Goal: Task Accomplishment & Management: Manage account settings

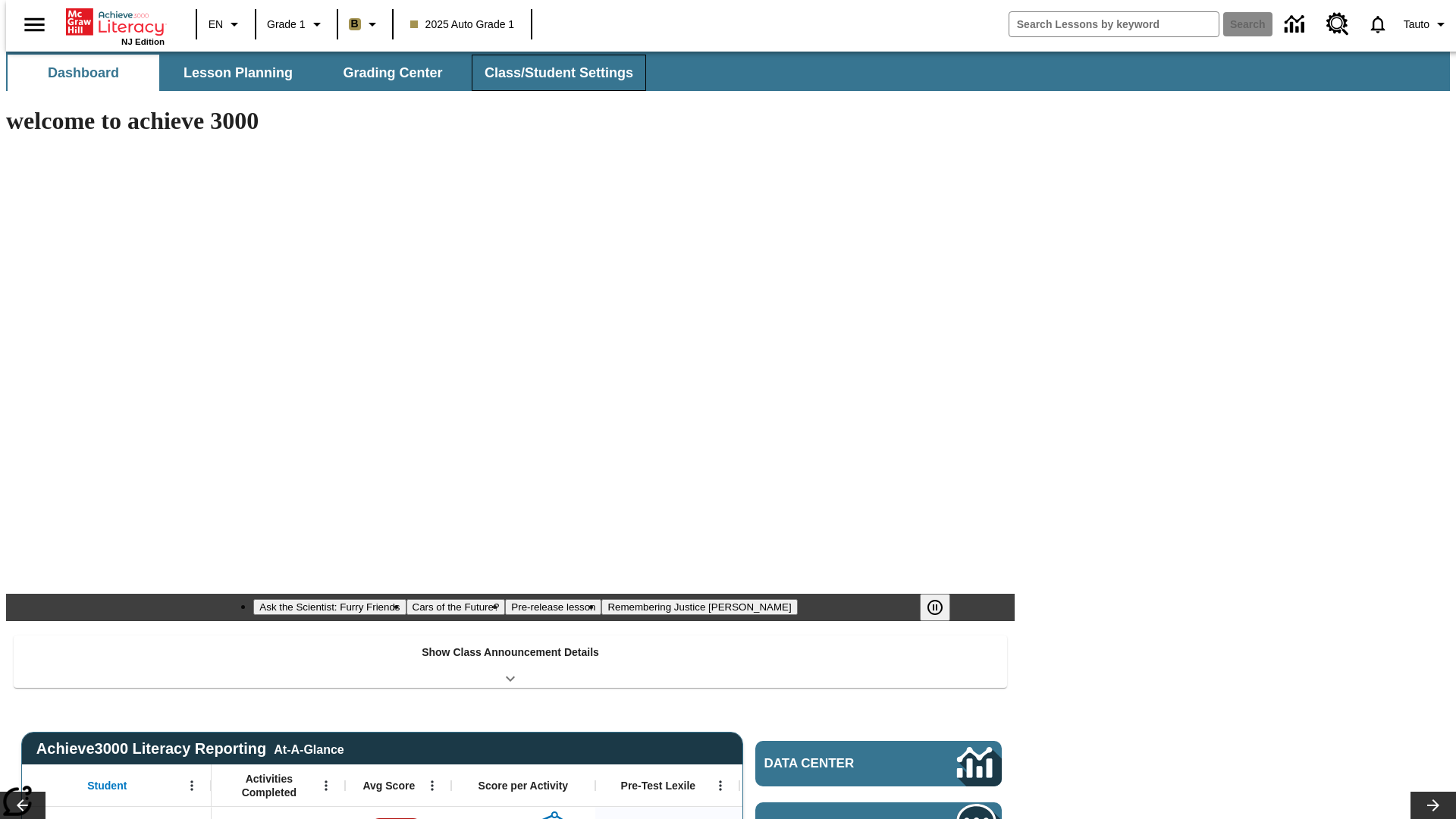
click at [550, 73] on span "Class/Student Settings" at bounding box center [559, 73] width 149 height 18
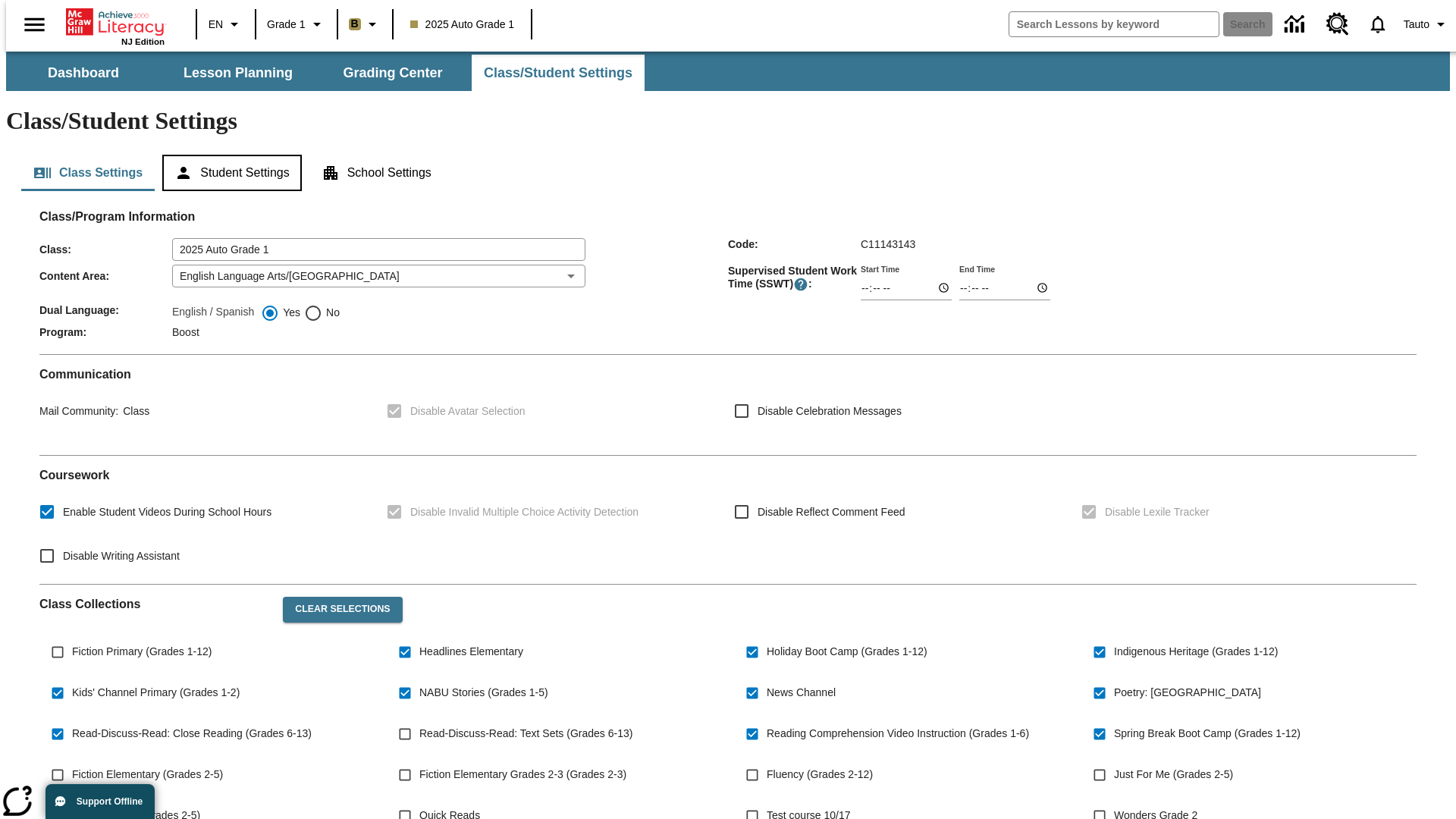
click at [228, 155] on button "Student Settings" at bounding box center [231, 172] width 138 height 36
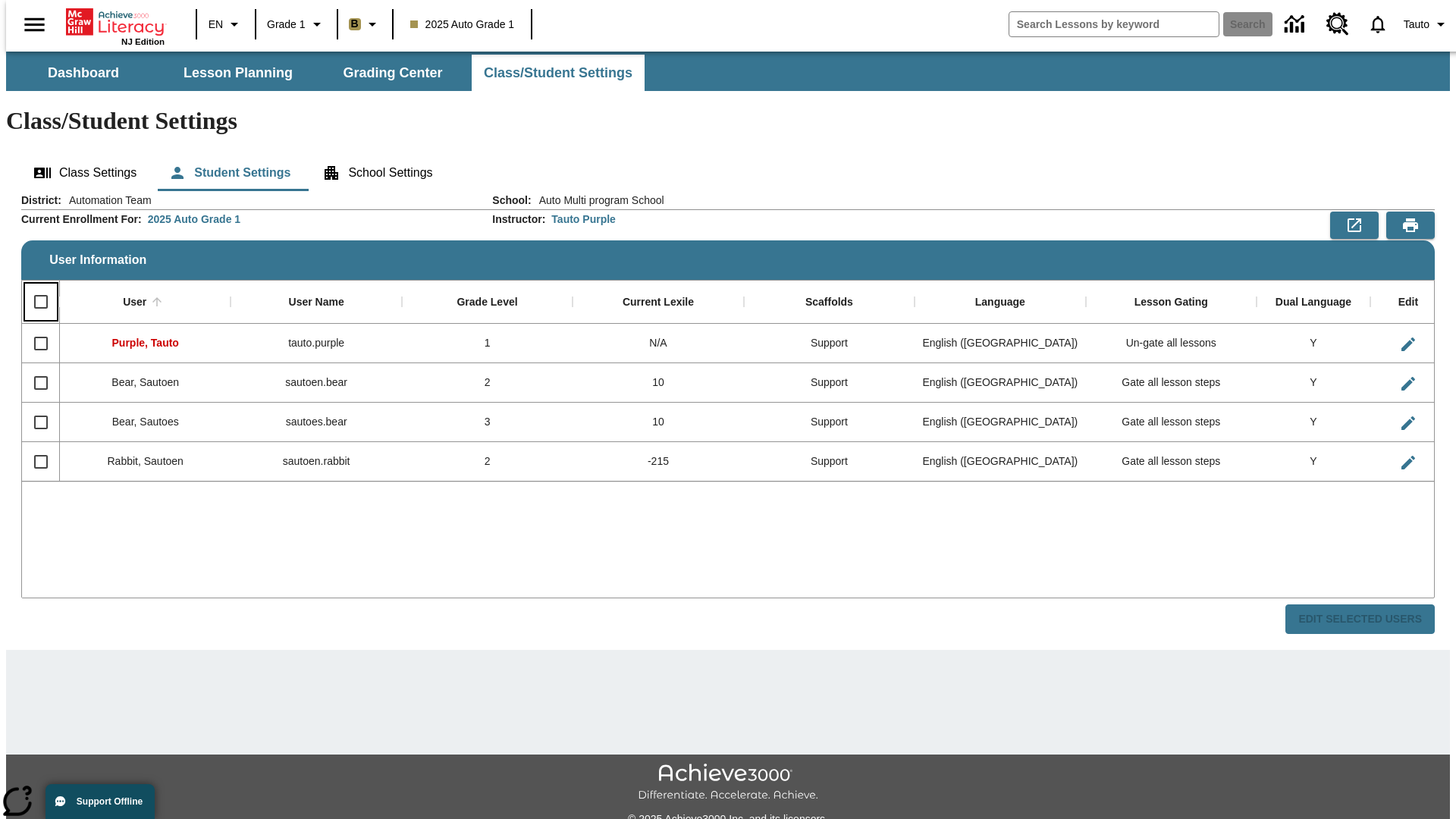
click at [34, 286] on input "Select all rows" at bounding box center [41, 302] width 32 height 32
checkbox input "true"
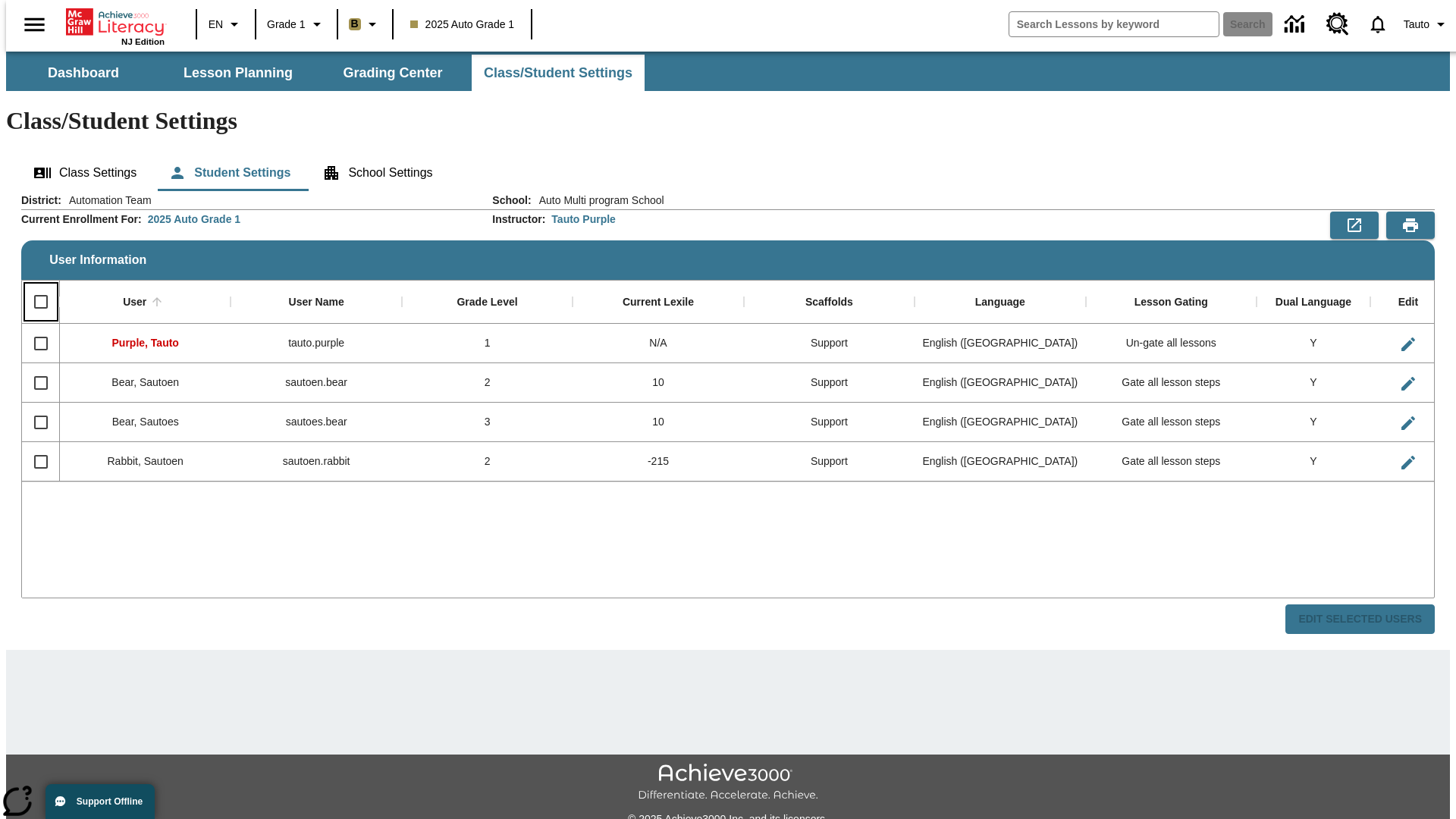
checkbox input "true"
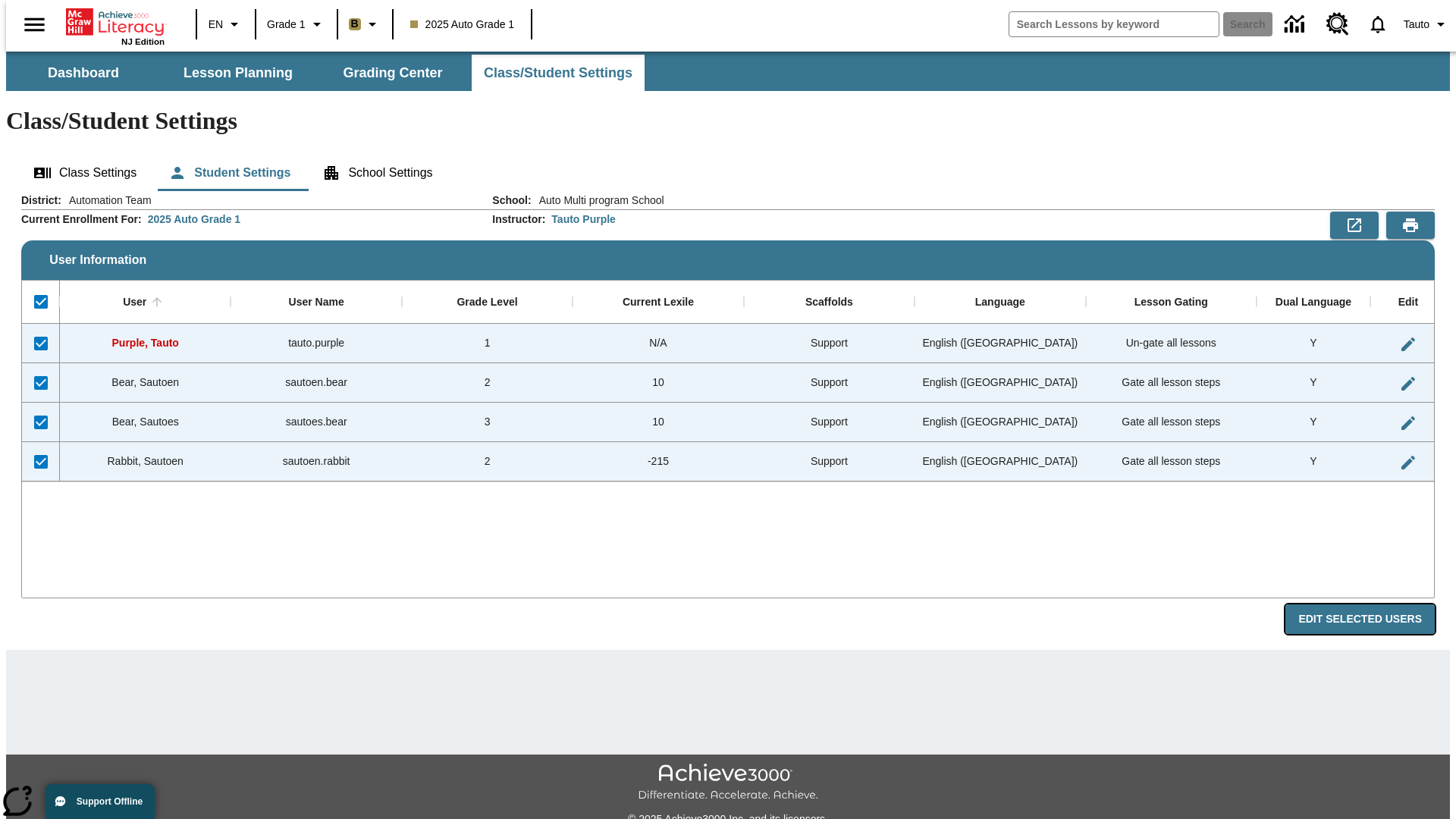
click at [1372, 605] on button "Edit Selected Users" at bounding box center [1360, 619] width 149 height 30
